Goal: Task Accomplishment & Management: Use online tool/utility

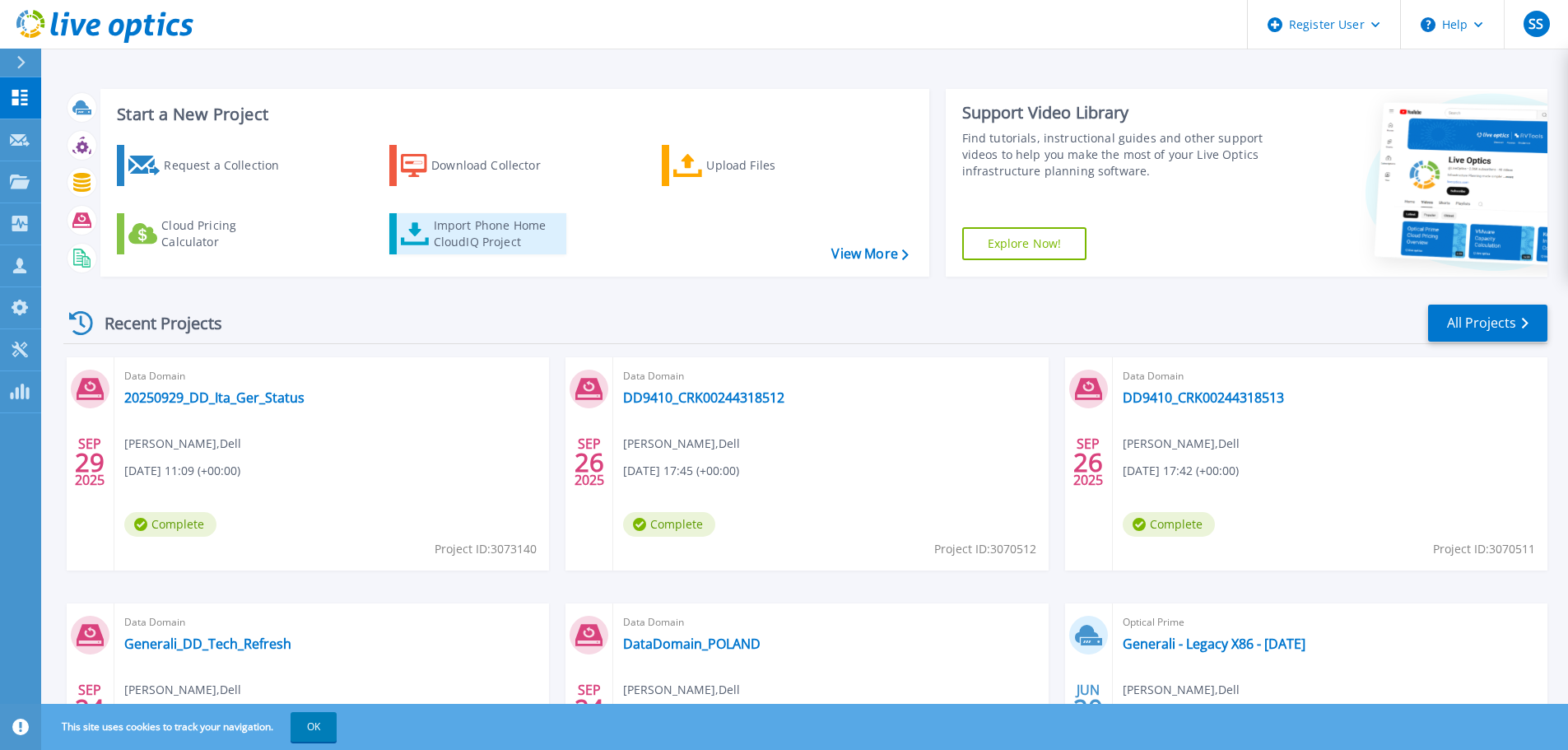
click at [513, 239] on div "Import Phone Home CloudIQ Project" at bounding box center [498, 234] width 129 height 33
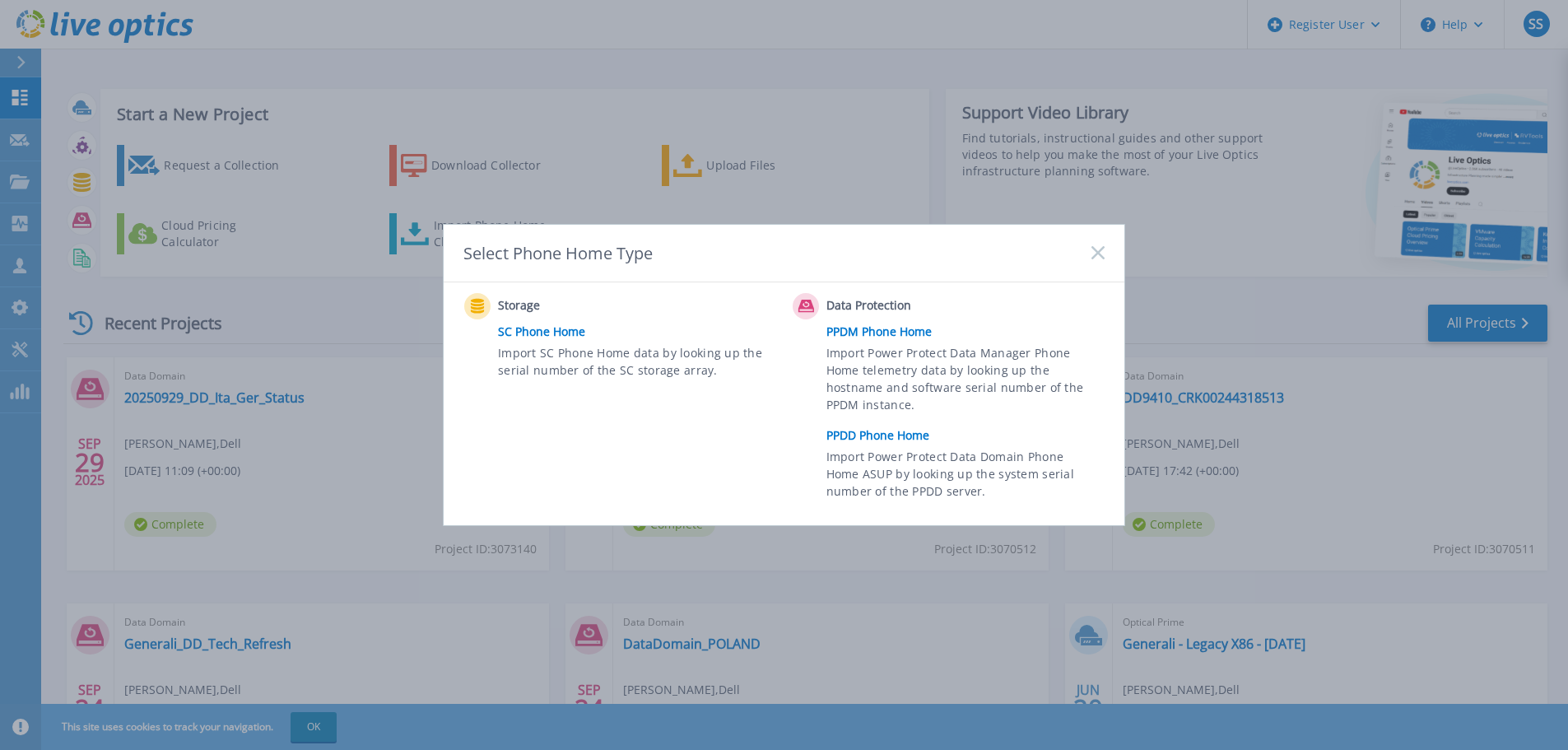
click at [893, 436] on link "PPDD Phone Home" at bounding box center [970, 436] width 286 height 25
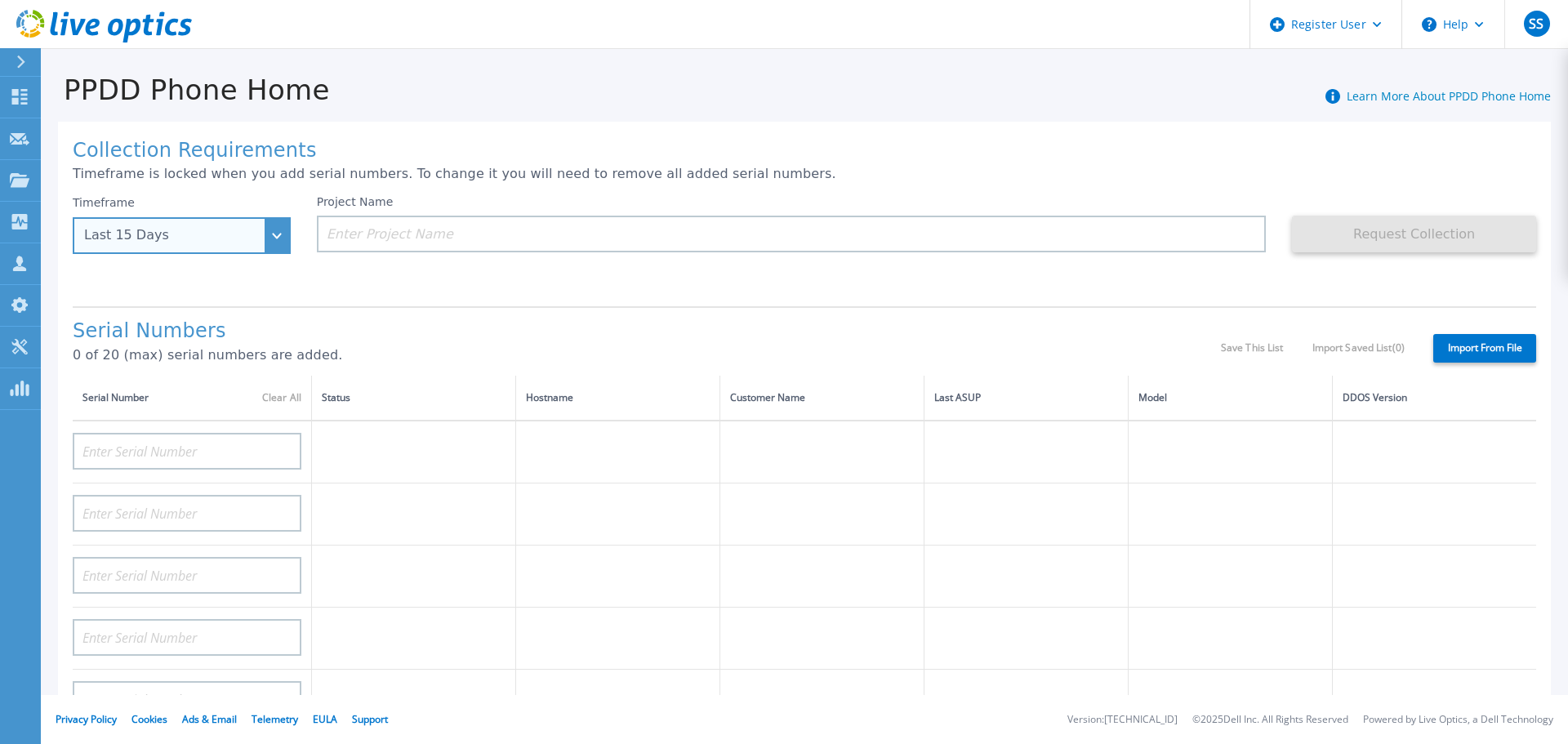
click at [202, 236] on div "Last 15 Days" at bounding box center [173, 235] width 177 height 14
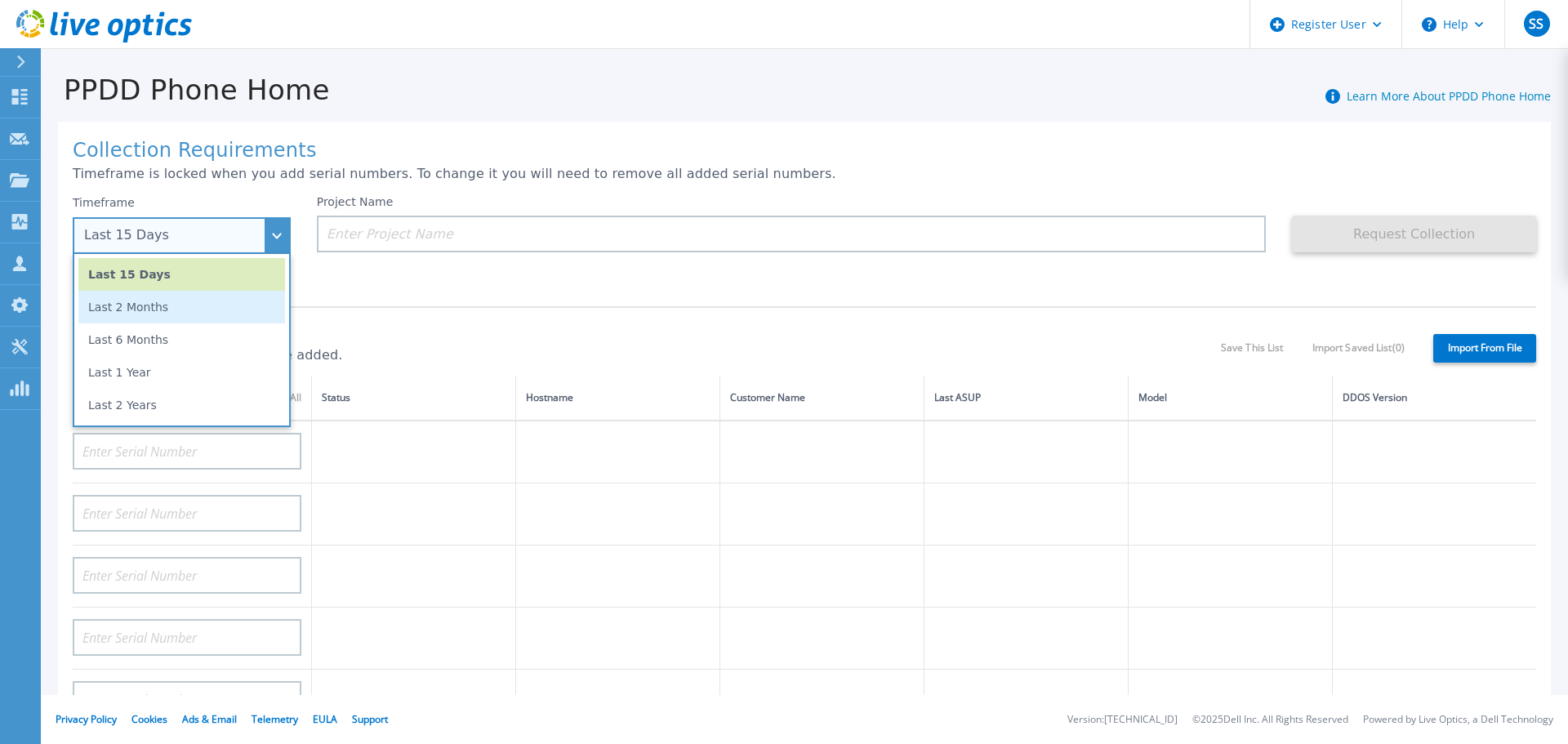
click at [162, 304] on li "Last 2 Months" at bounding box center [181, 307] width 207 height 32
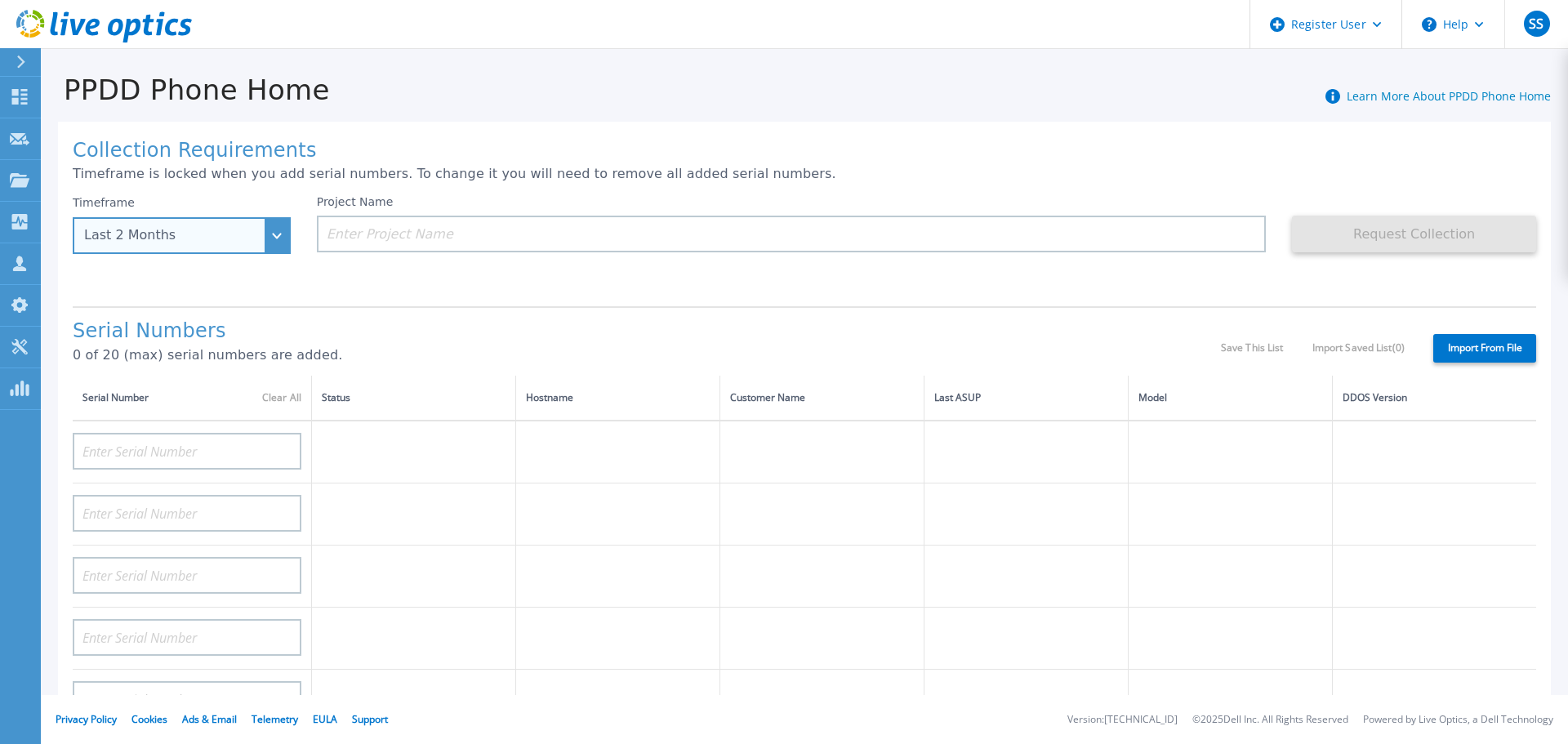
click at [198, 241] on div "Last 2 Months" at bounding box center [173, 235] width 177 height 14
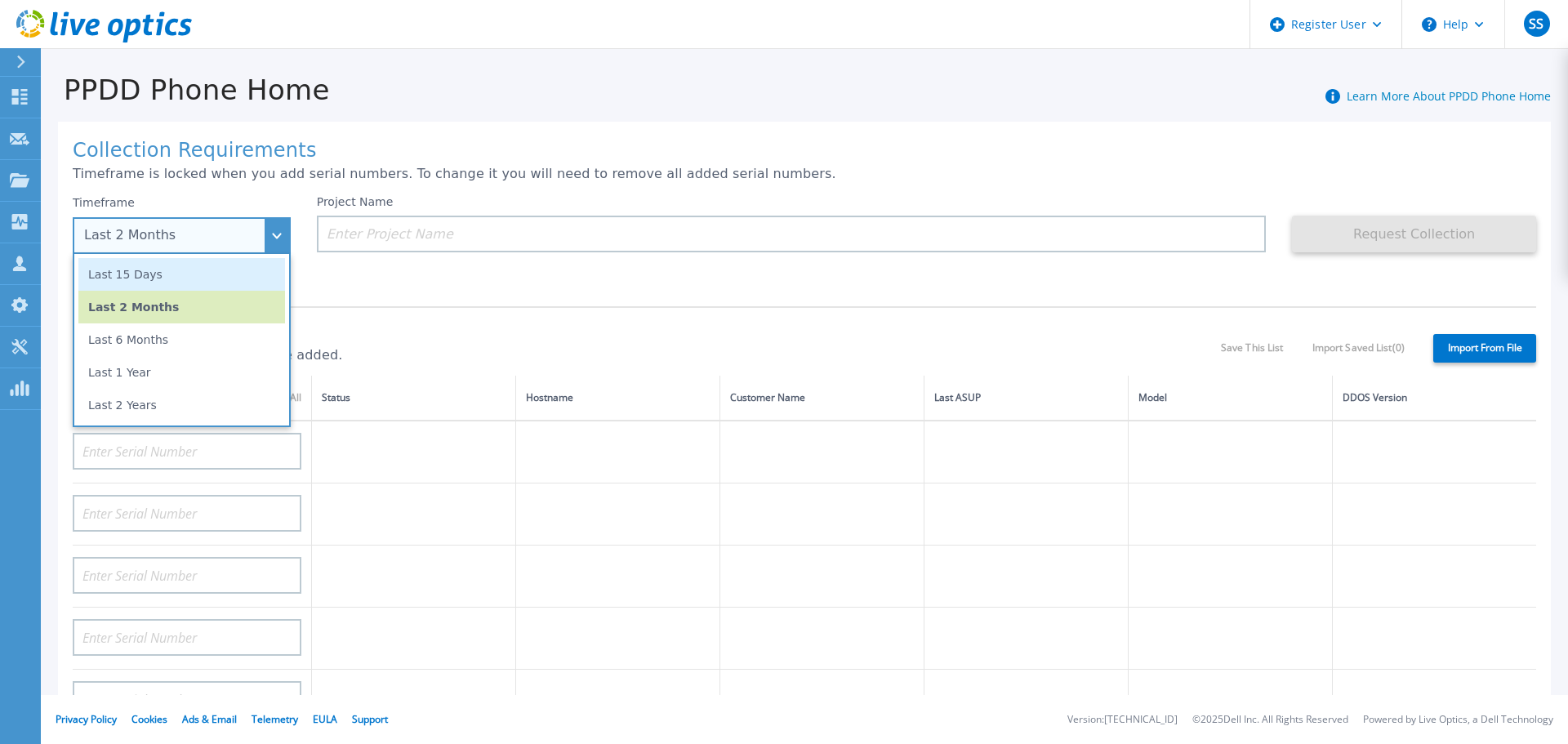
click at [175, 270] on li "Last 15 Days" at bounding box center [181, 275] width 207 height 32
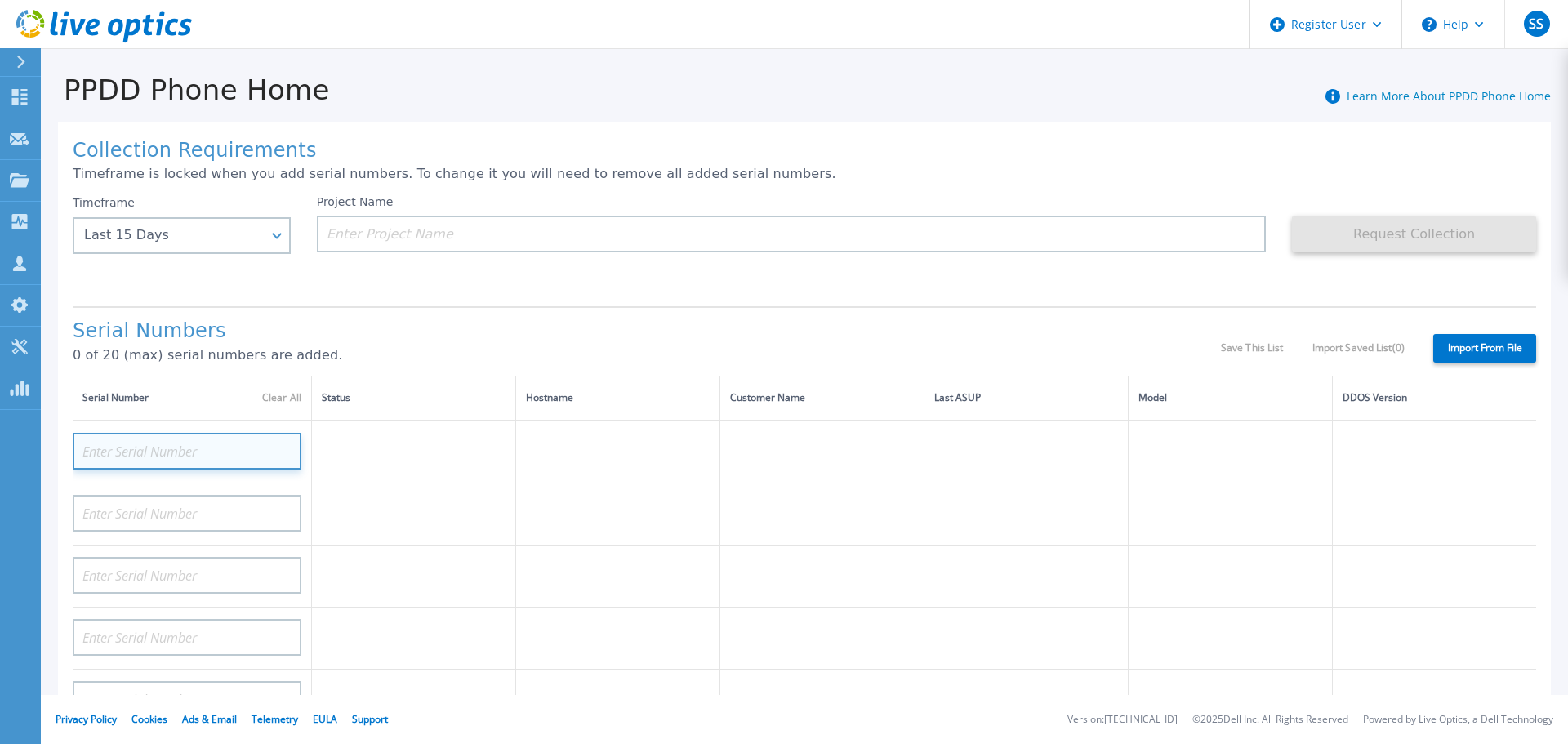
click at [199, 441] on input at bounding box center [187, 451] width 229 height 37
paste input "CKM01204906096"
type input "CKM01204906096"
click at [1444, 347] on label "Import From File" at bounding box center [1485, 348] width 103 height 29
click at [0, 0] on input "Import From File" at bounding box center [0, 0] width 0 height 0
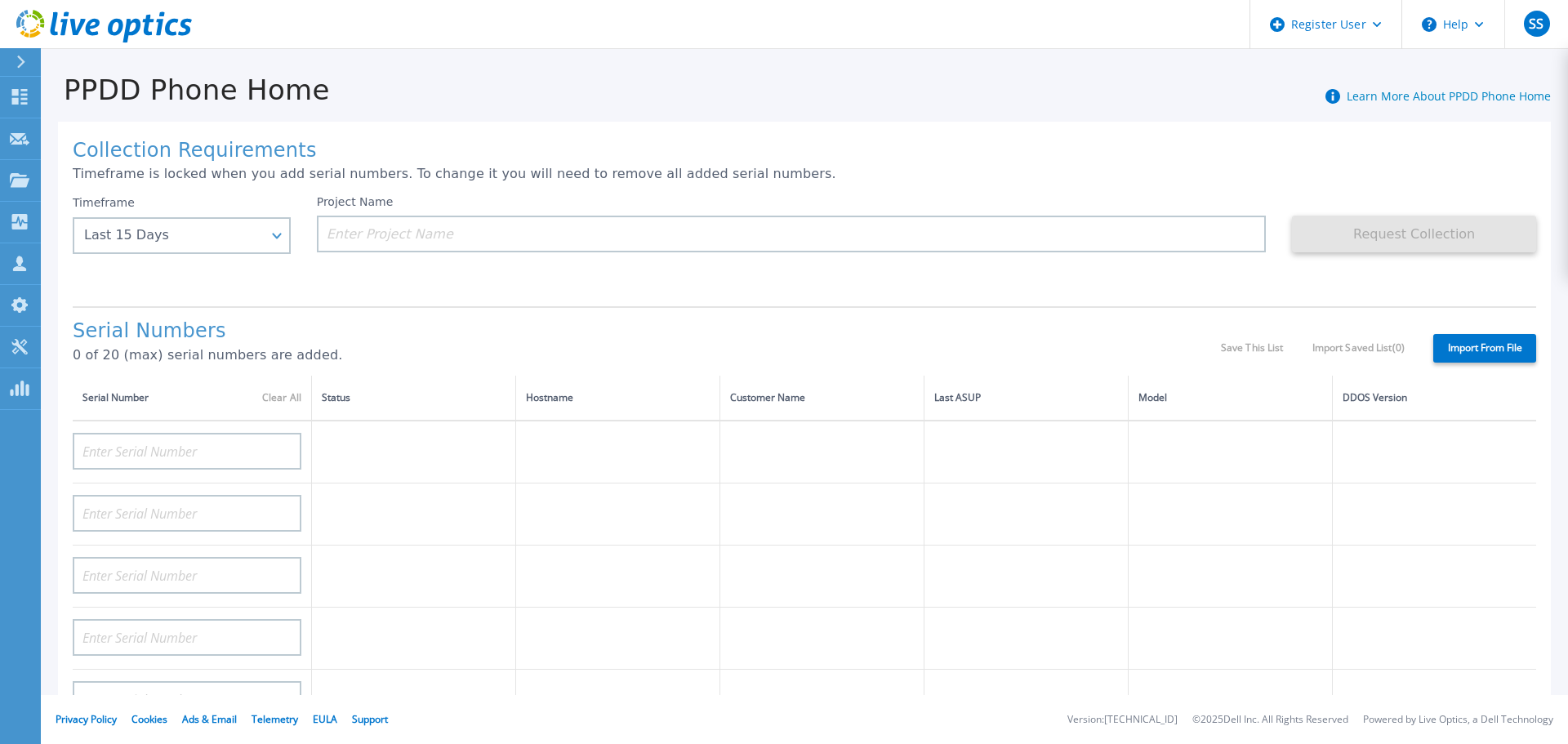
type input "CKM01204906096"
type input "CKM01204905615"
type input "CKM01210307280"
type input "CKM01210307277"
type input "CKM01212405737"
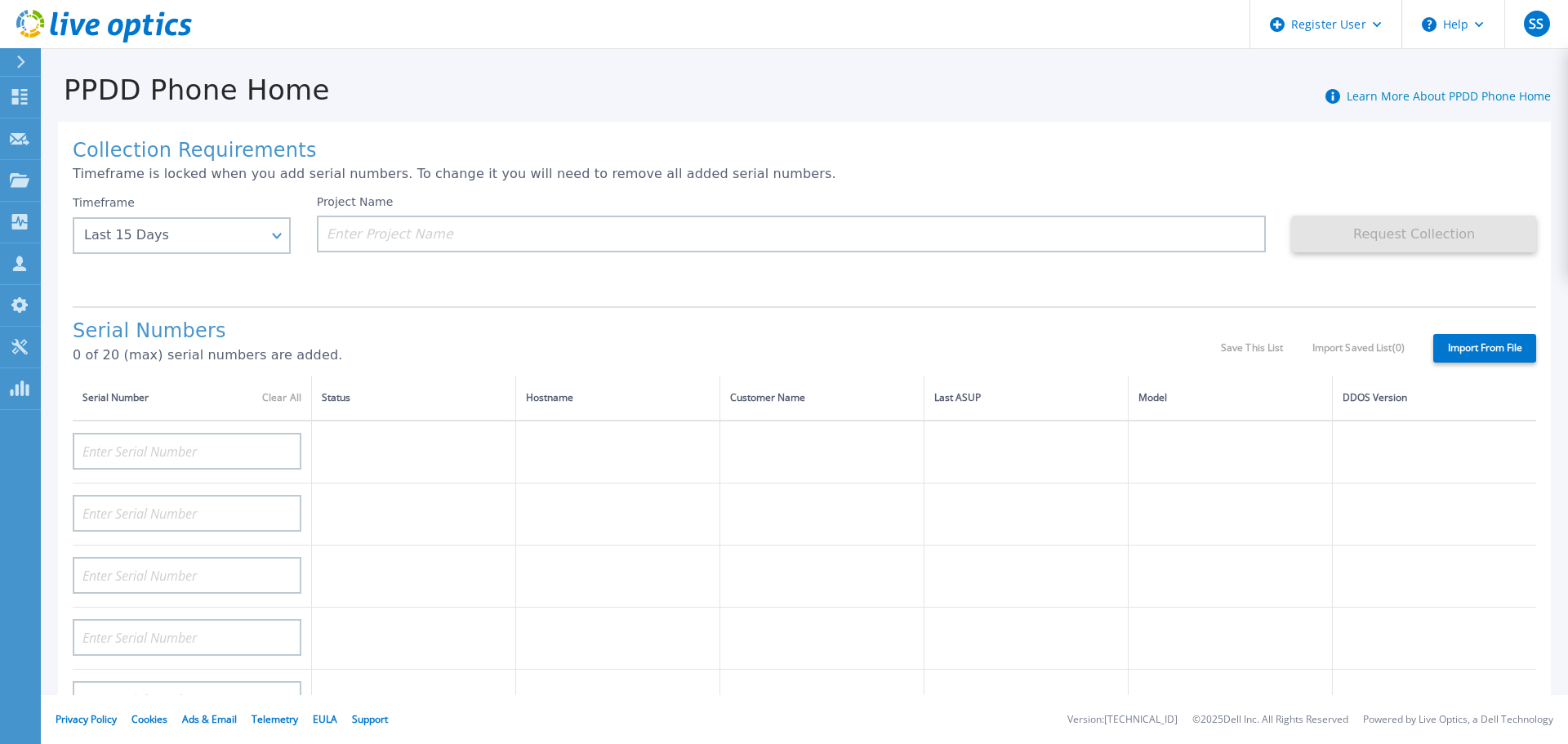
type input "CKM01212405733"
type input "CKM01212505036"
type input "CKM01212505037"
type input "CRK00231717775"
type input "CRK00231717778"
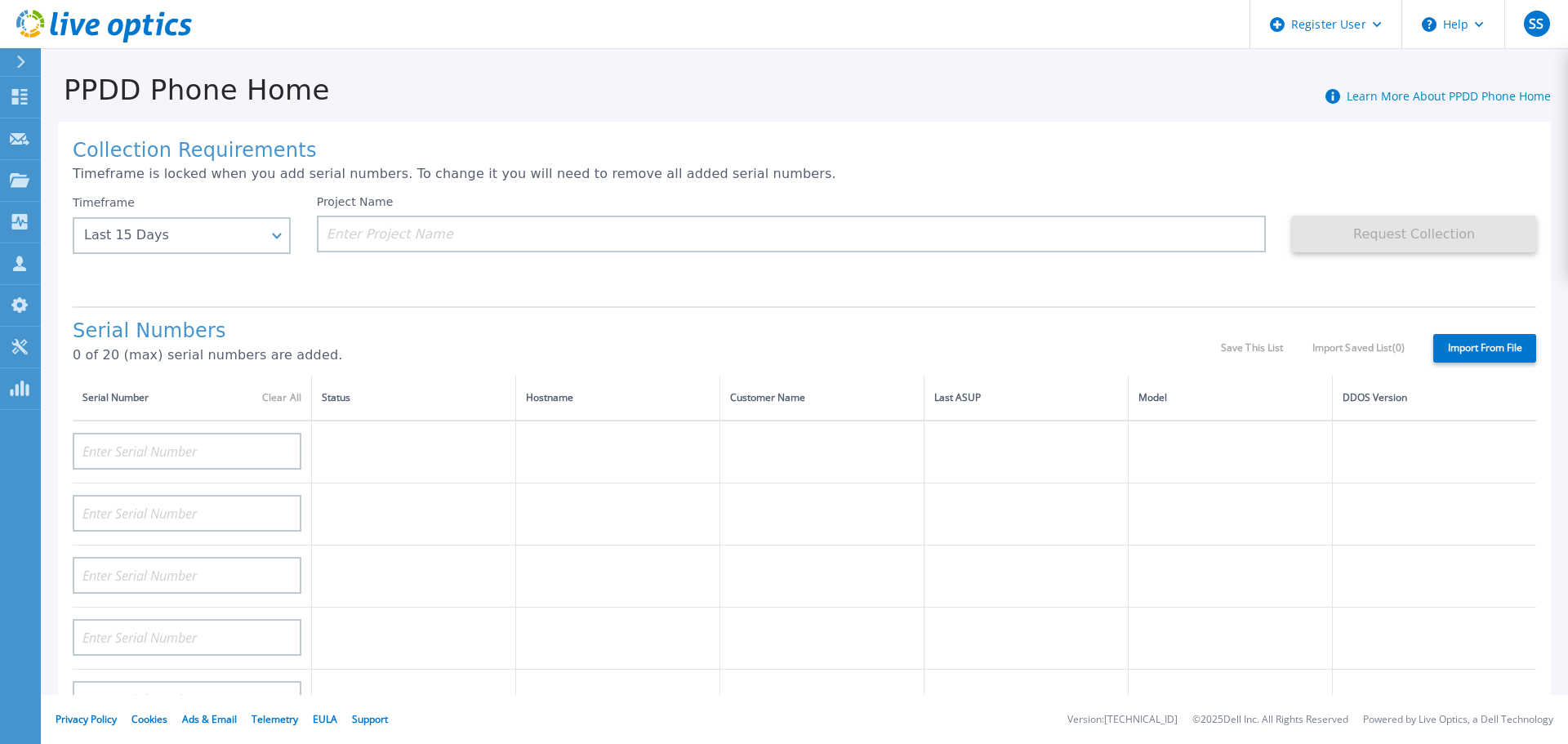
type input "CRK00244318514"
type input "CRK00244318478"
type input "CRK00244318512"
type input "CRK00244317706"
type input "CRK00244317708"
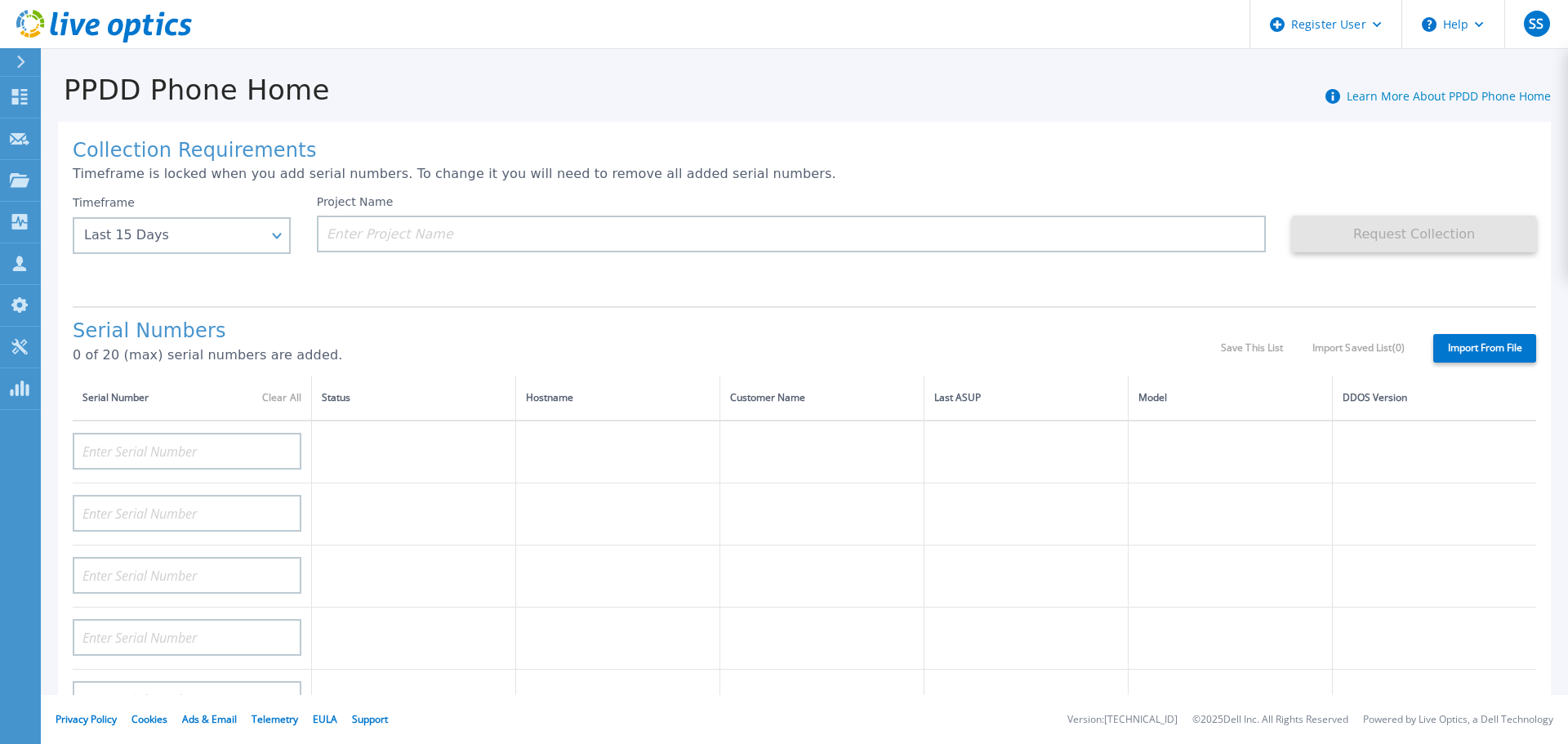
type input "CRK00244317710"
type input "CRK00244317711"
type input "CRK00244317704"
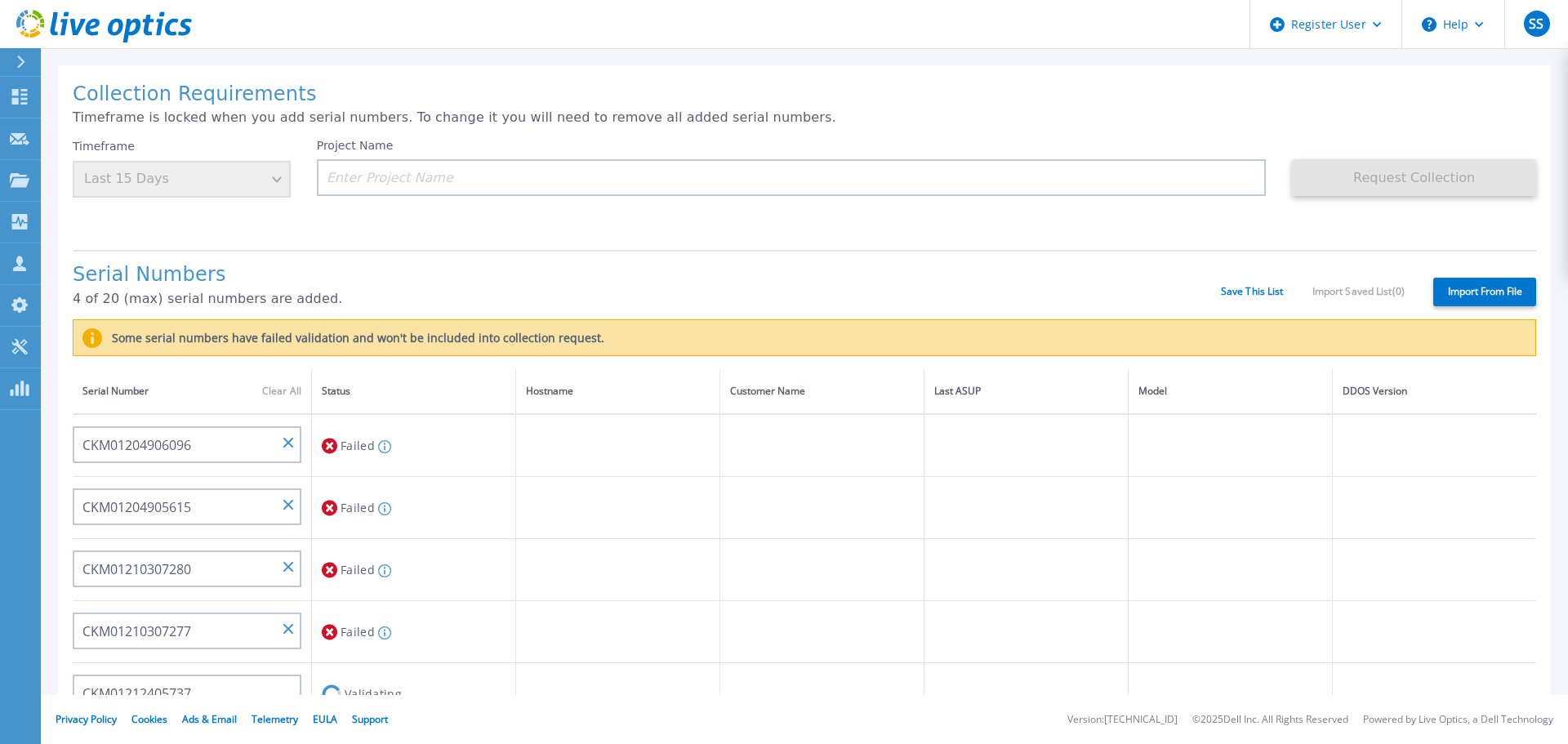
click at [1248, 264] on div "Serial Numbers 4 of 20 (max) serial numbers are added. Save This List Import Sa…" at bounding box center [804, 284] width 1464 height 70
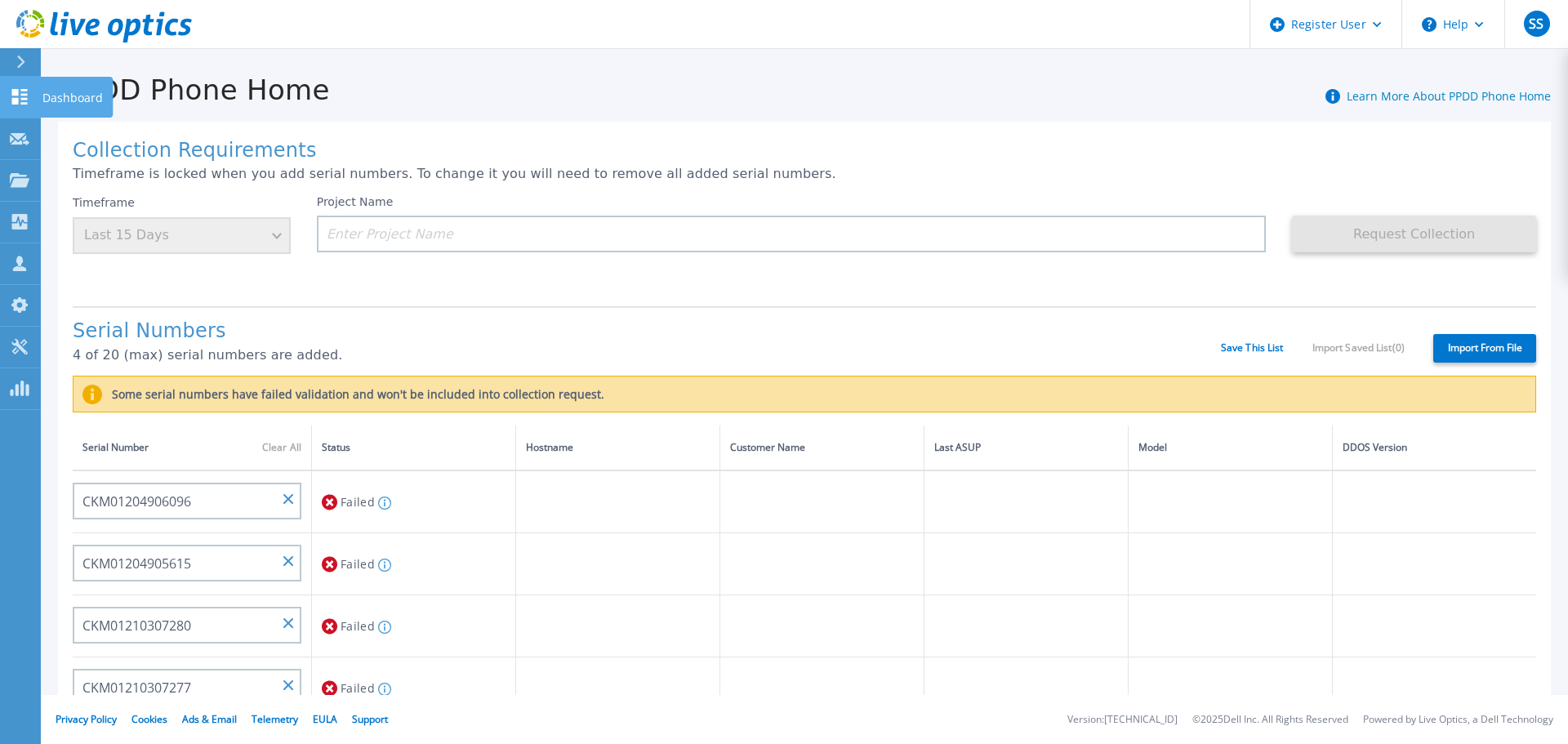
click at [6, 93] on link "Dashboard Dashboard" at bounding box center [20, 98] width 41 height 42
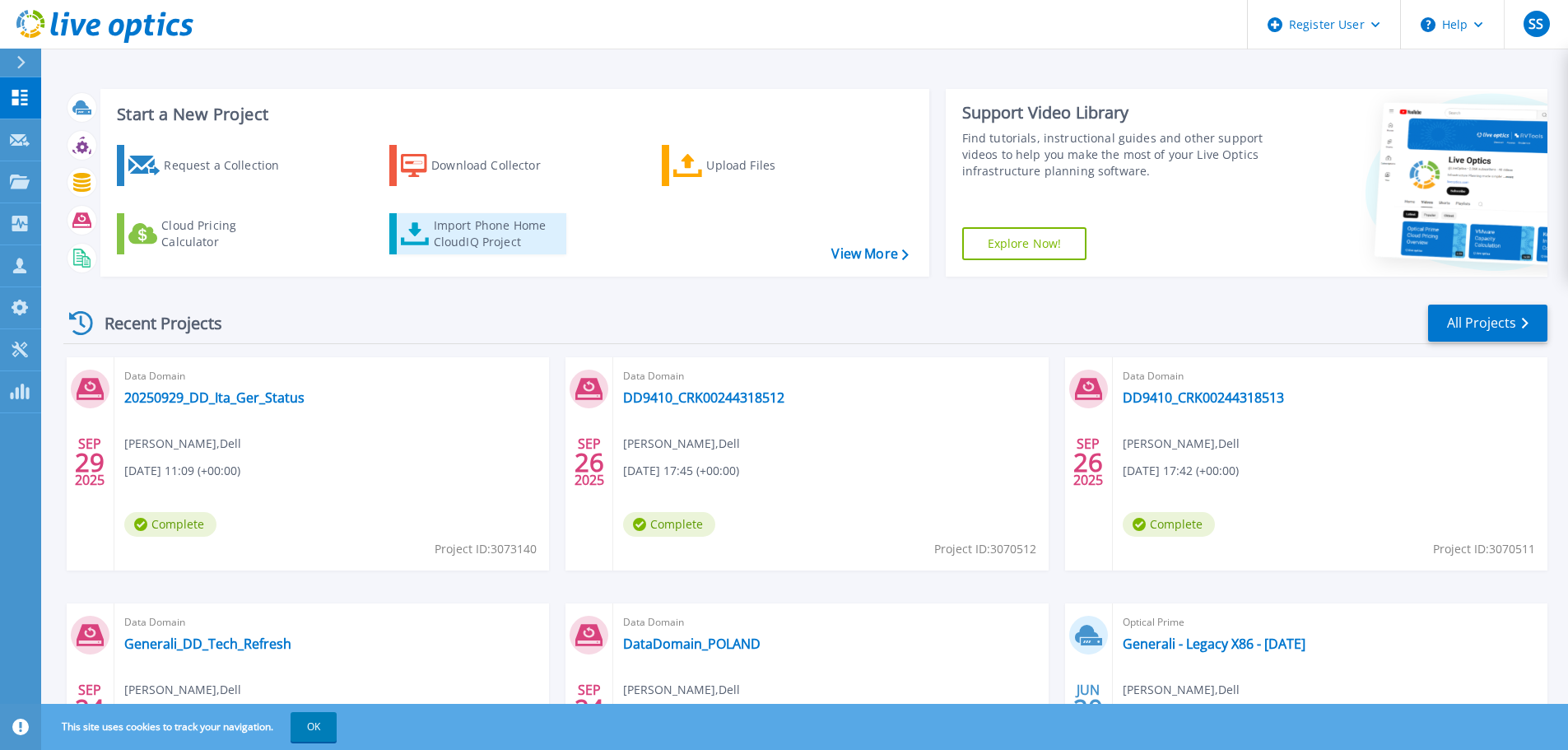
click at [482, 227] on div "Import Phone Home CloudIQ Project" at bounding box center [498, 234] width 129 height 33
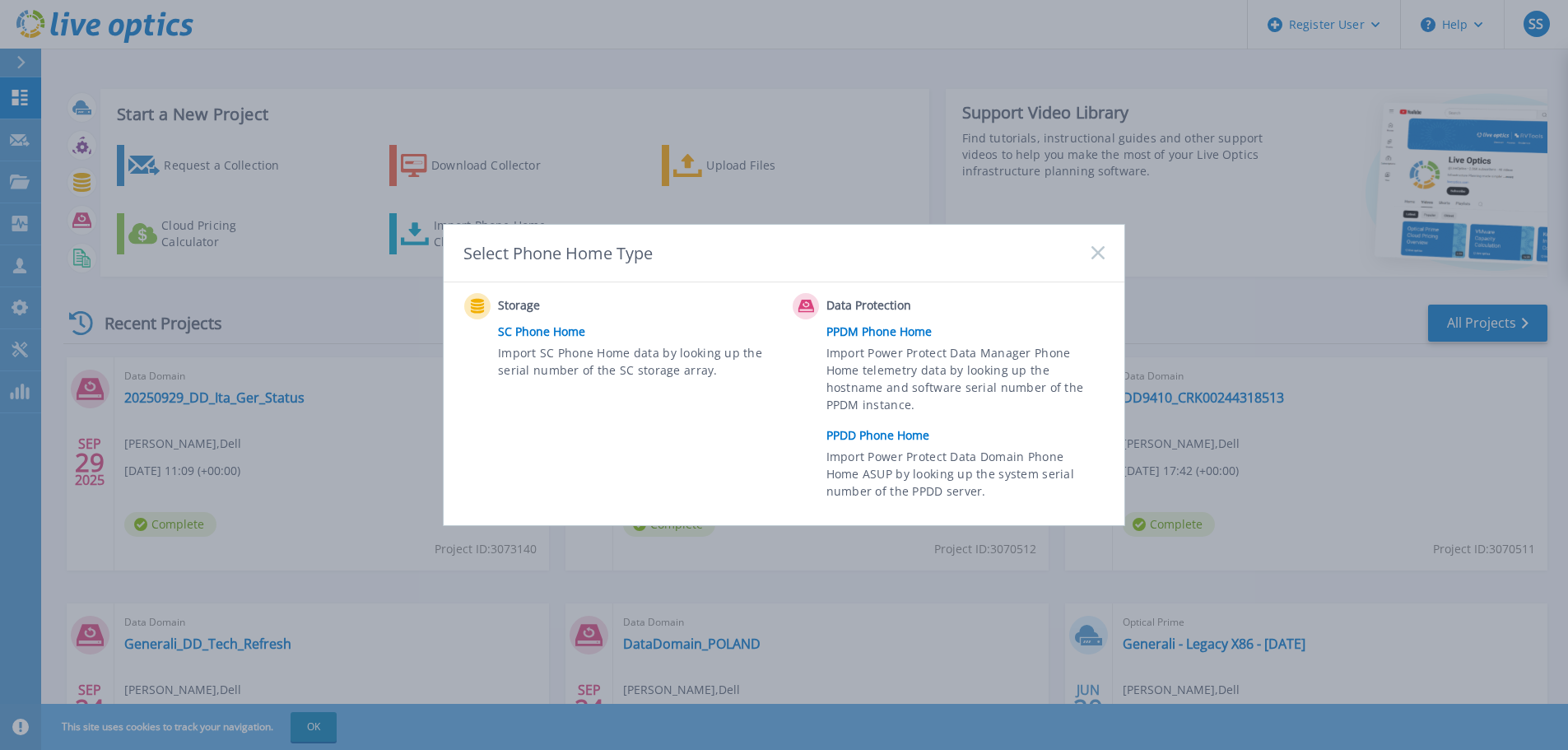
click at [911, 444] on link "PPDD Phone Home" at bounding box center [970, 436] width 286 height 25
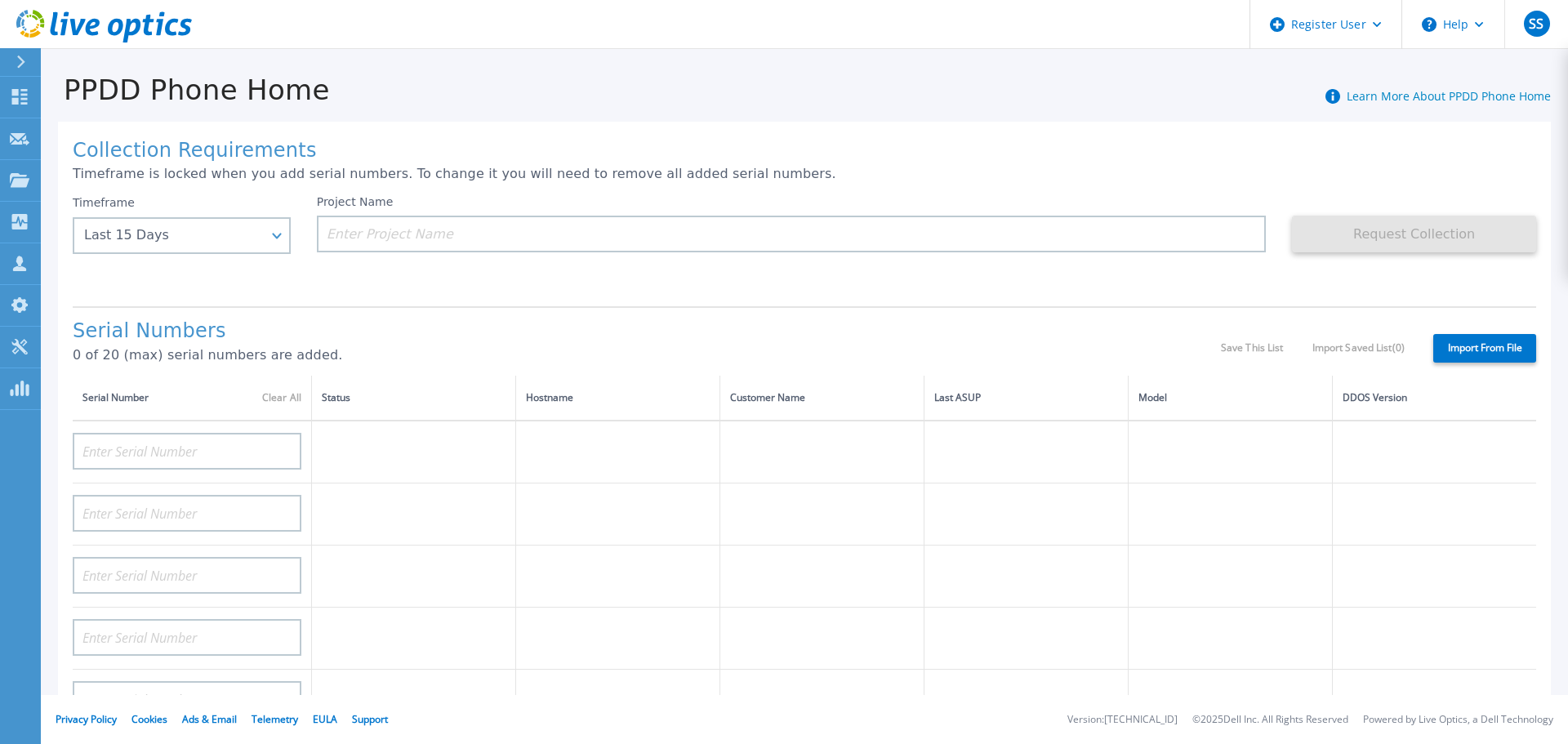
click at [1482, 348] on label "Import From File" at bounding box center [1485, 348] width 103 height 29
click at [0, 0] on input "Import From File" at bounding box center [0, 0] width 0 height 0
type input "CKM01204906096"
type input "CKM01204905615"
type input "CKM01210307280"
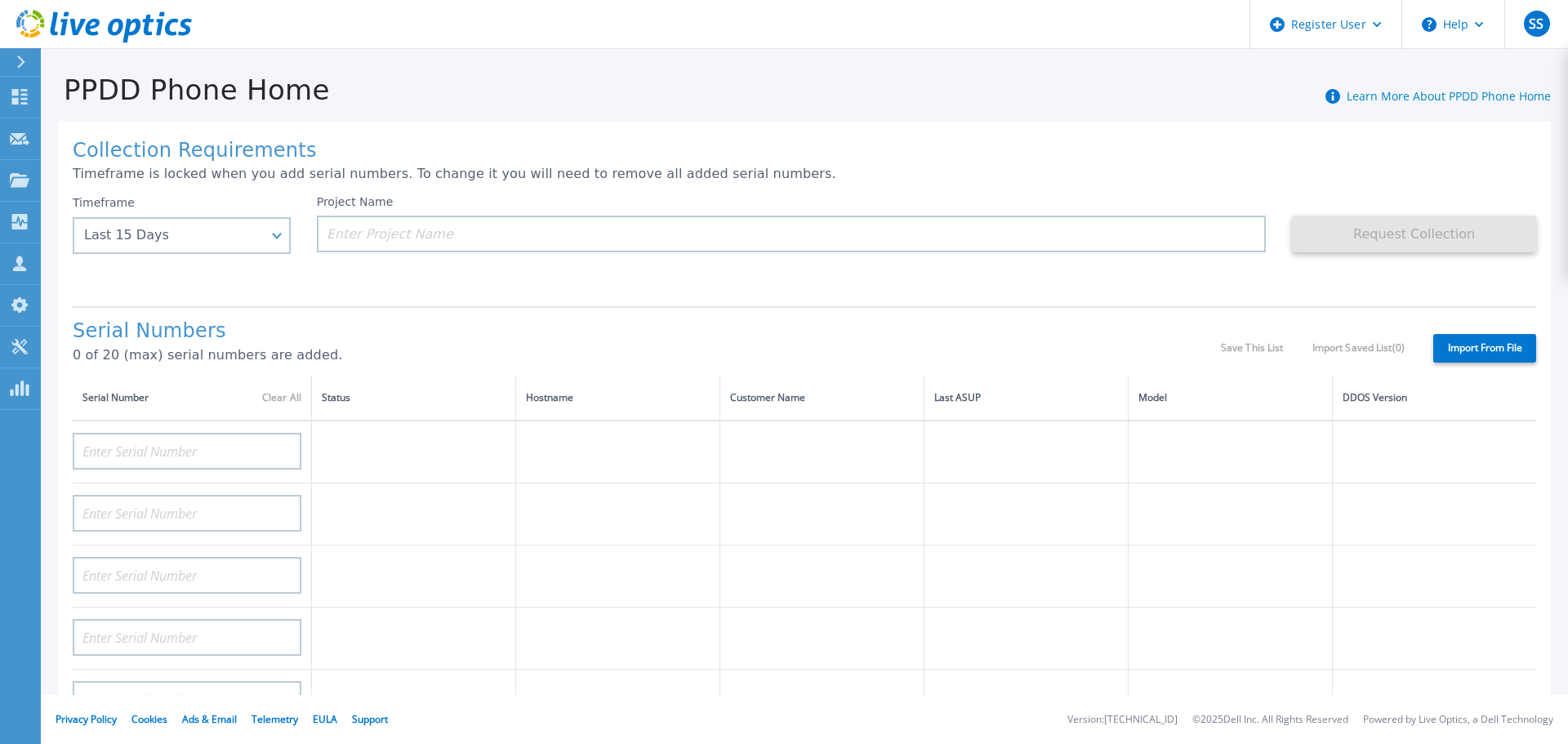
type input "CKM01210307277"
type input "CKM01212405737"
type input "CKM01212405733"
type input "CKM01212505036"
type input "CKM01212505037"
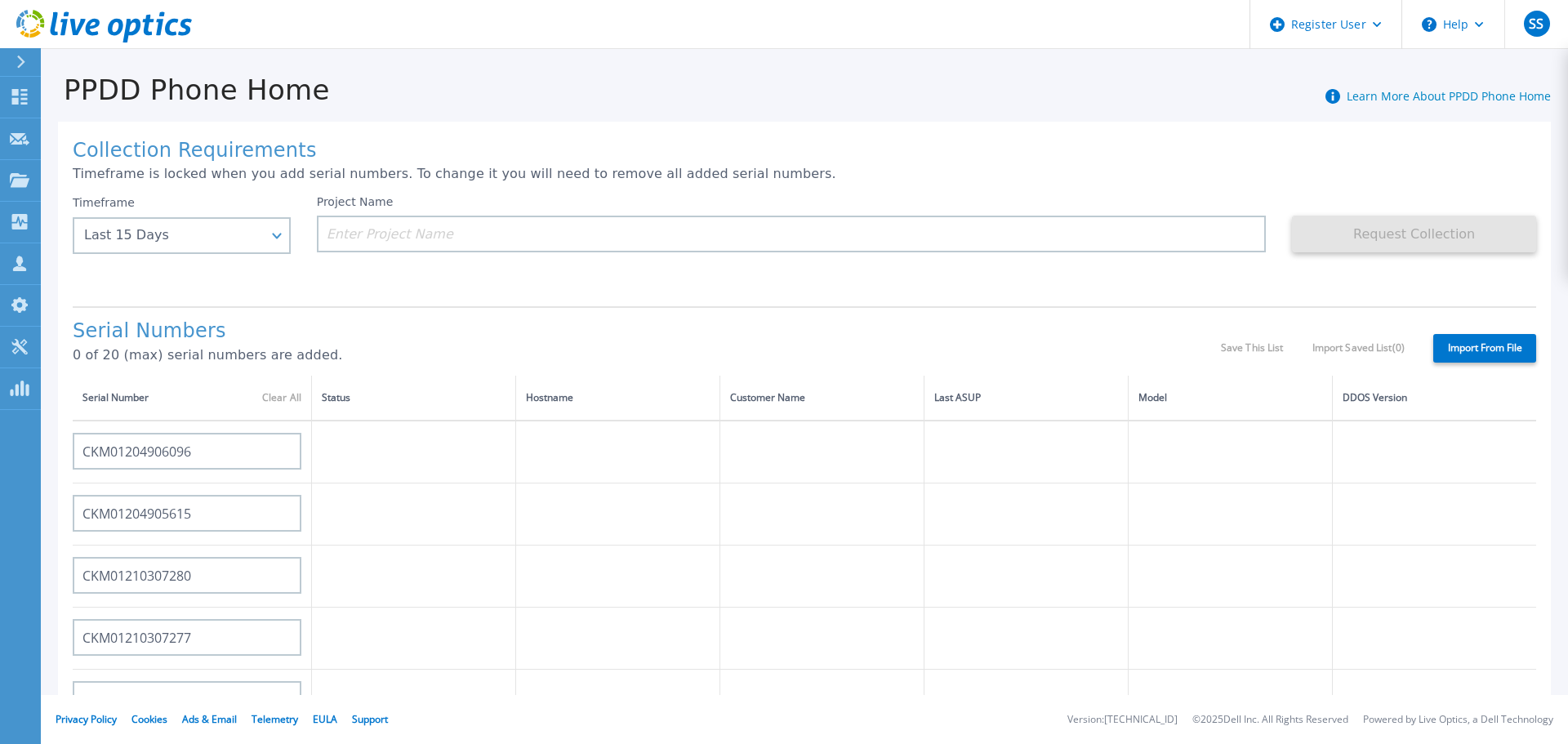
type input "CRK00231717775"
type input "CRK00231717778"
type input "CRK00244318514"
type input "CRK00244318478"
type input "CRK00244318512"
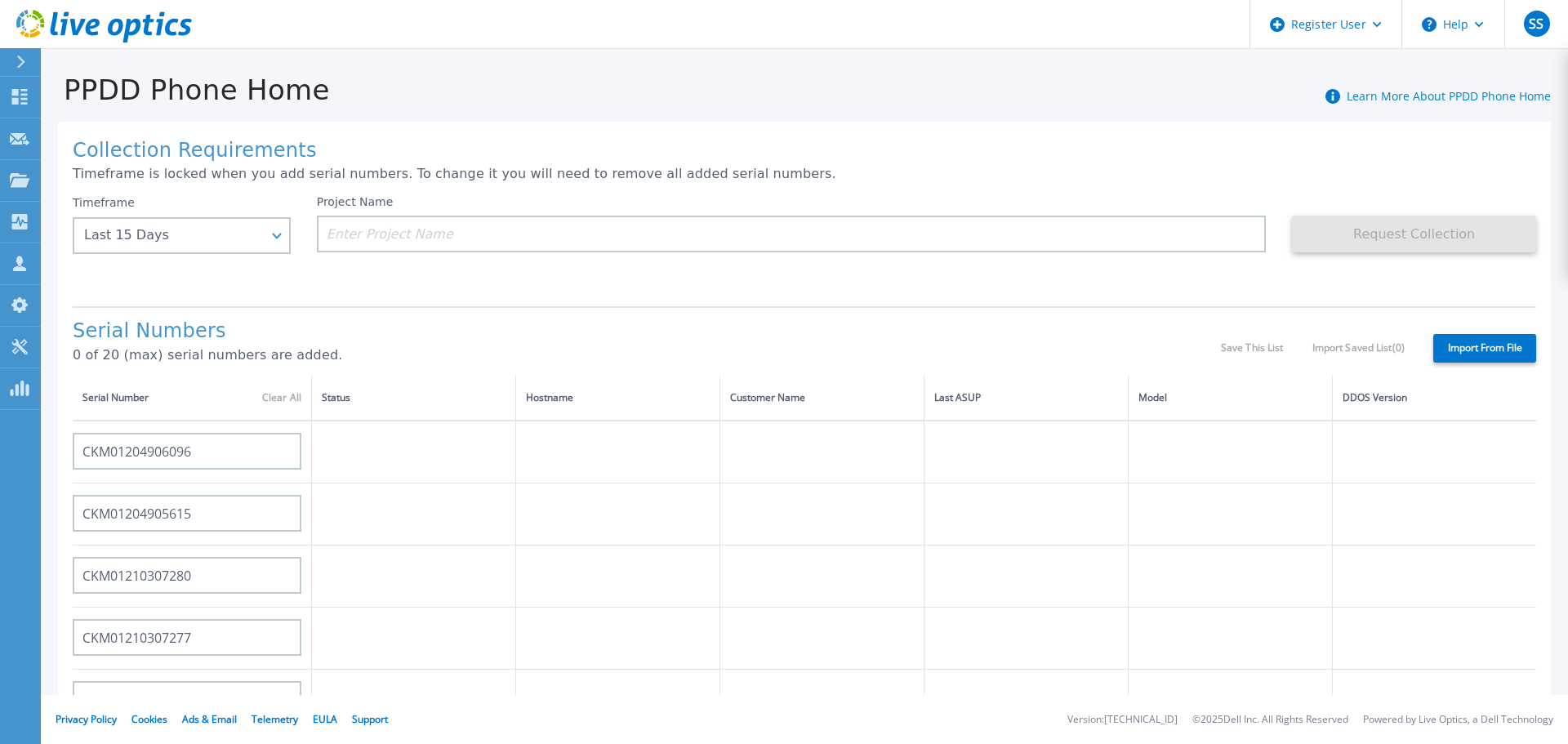
type input "CRK00244317706"
type input "CRK00244317708"
type input "CRK00244317710"
type input "CRK00244317711"
type input "CRK00244317704"
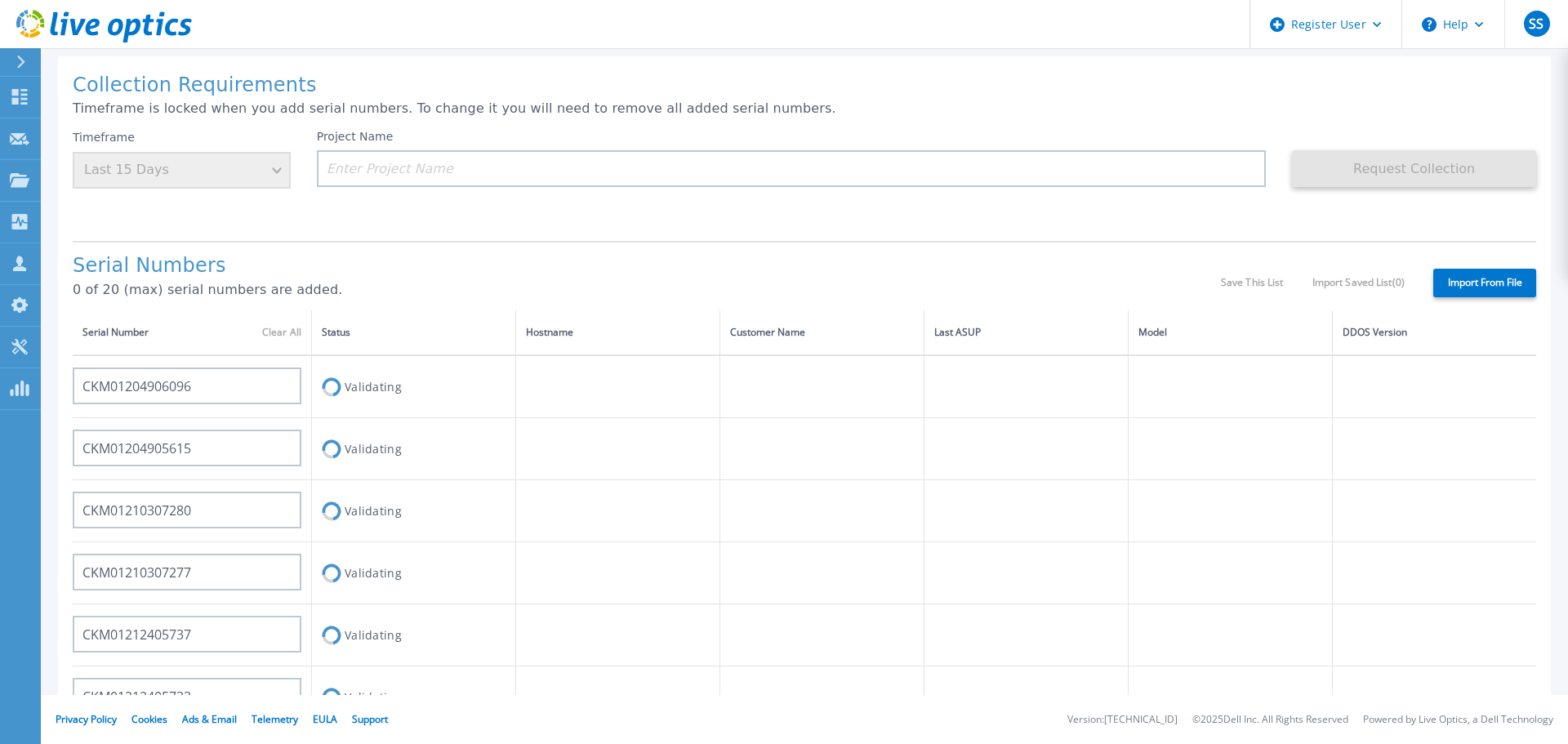
scroll to position [56, 0]
